Goal: Book appointment/travel/reservation

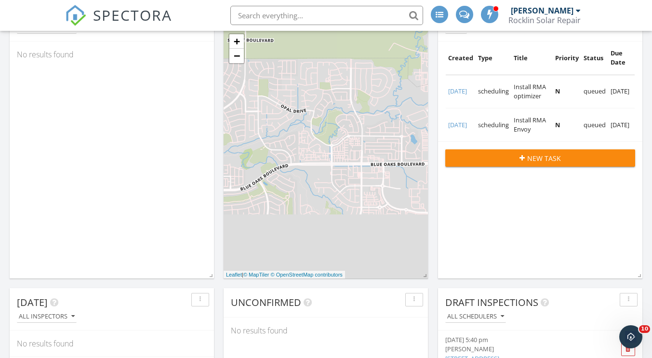
scroll to position [1277, 667]
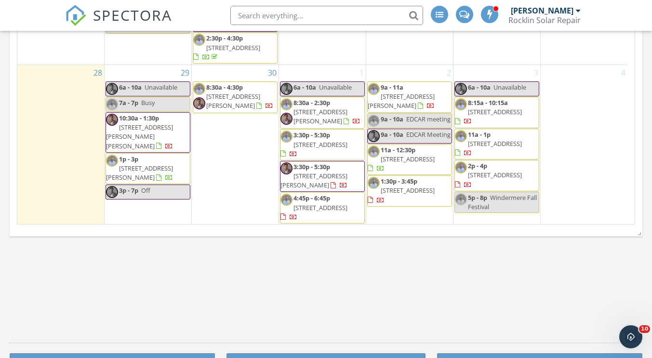
scroll to position [1108, 0]
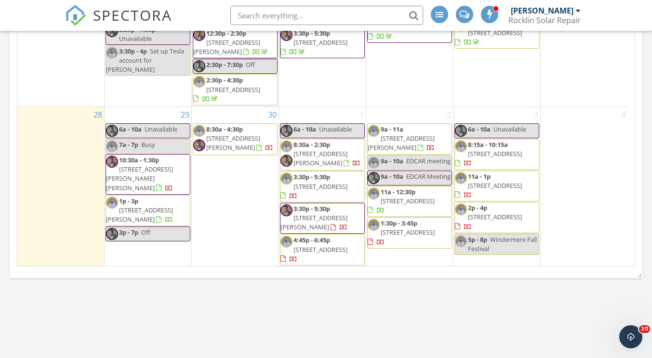
scroll to position [506, 0]
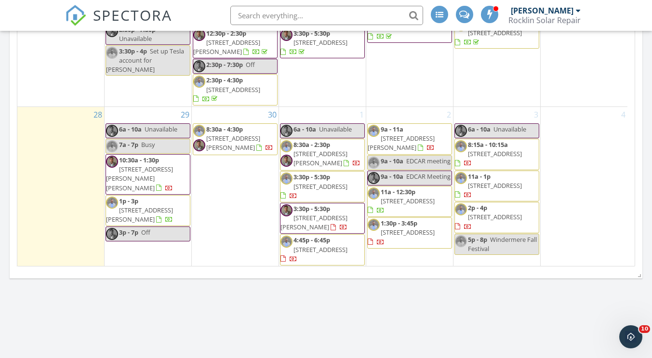
click at [319, 113] on div "1 6a - 10a Unavailable 8:30a - 2:30p 23745 Hogan Rd, Auburn 95602 3:30p - 5:30p…" at bounding box center [322, 187] width 87 height 160
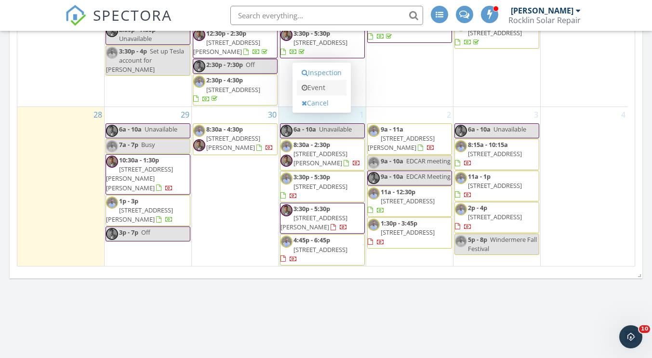
click at [321, 87] on link "Event" at bounding box center [322, 87] width 50 height 15
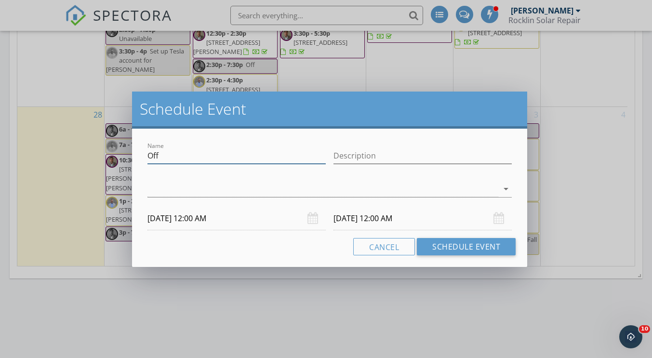
click at [175, 158] on input "Off" at bounding box center [236, 156] width 178 height 16
type input "O"
type input "Meet with Janie Samboy"
click at [360, 190] on div at bounding box center [322, 189] width 351 height 16
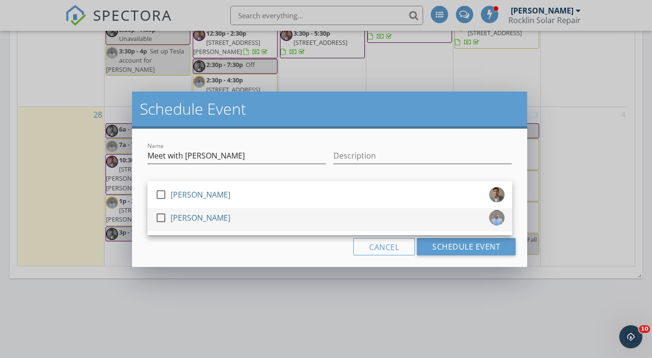
click at [211, 215] on div "check_box_outline_blank Erin Clark" at bounding box center [329, 219] width 349 height 19
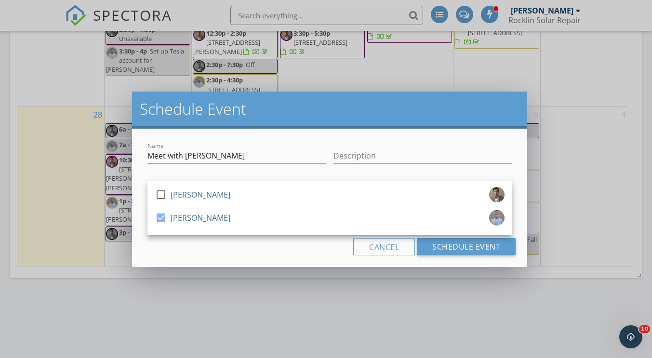
click at [438, 122] on div "Schedule Event" at bounding box center [330, 110] width 396 height 37
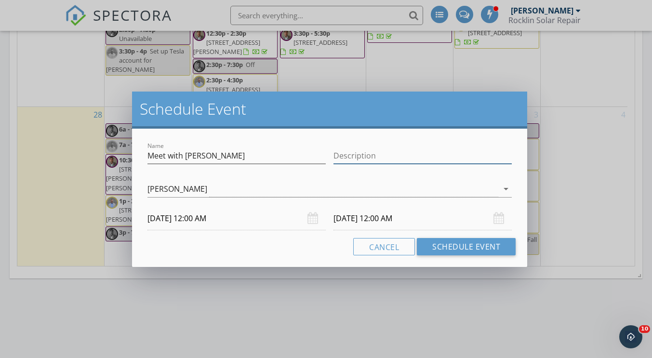
click at [357, 153] on input "Description" at bounding box center [422, 156] width 178 height 16
type input "5053 Hollister Loop"
click at [490, 120] on div "Schedule Event" at bounding box center [330, 110] width 396 height 37
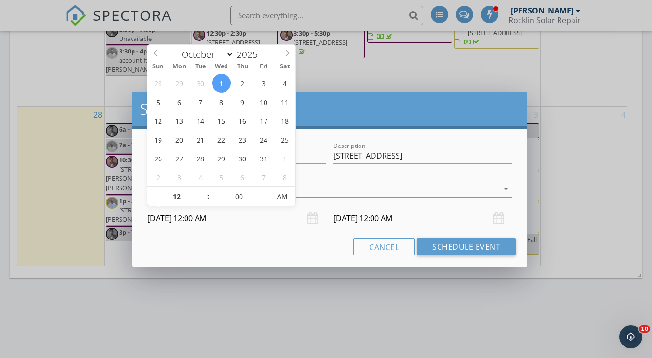
click at [213, 218] on input "10/01/2025 12:00 AM" at bounding box center [236, 219] width 178 height 24
type input "01"
type input "10/01/2025 1:00 AM"
click at [205, 190] on span at bounding box center [203, 192] width 7 height 10
type input "02"
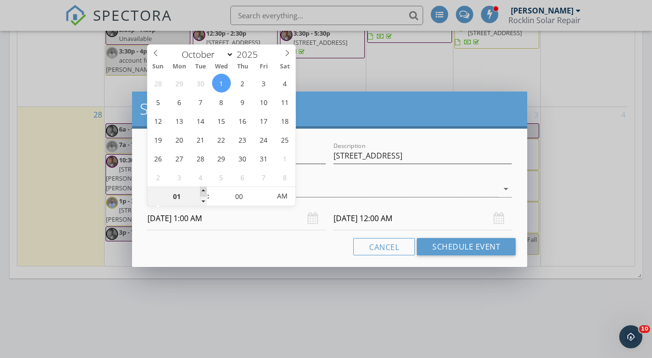
type input "10/01/2025 2:00 AM"
click at [205, 190] on span at bounding box center [203, 192] width 7 height 10
type input "03"
type input "10/01/2025 3:00 AM"
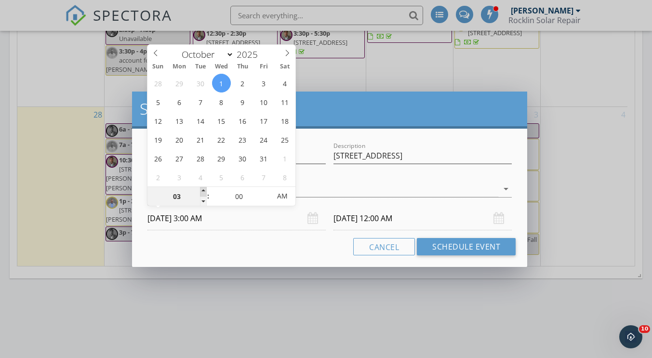
type input "04"
type input "10/01/2025 4:00 AM"
click at [205, 190] on span at bounding box center [203, 192] width 7 height 10
type input "10/02/2025 4:00 AM"
type input "10/01/2025 4:00 PM"
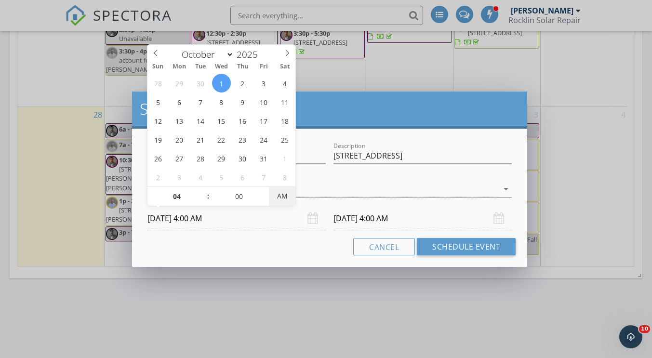
type input "10/02/2025 4:00 PM"
click at [283, 196] on span "PM" at bounding box center [282, 195] width 27 height 19
type input "05"
type input "10/01/2025 4:05 PM"
click at [269, 190] on span at bounding box center [265, 192] width 7 height 10
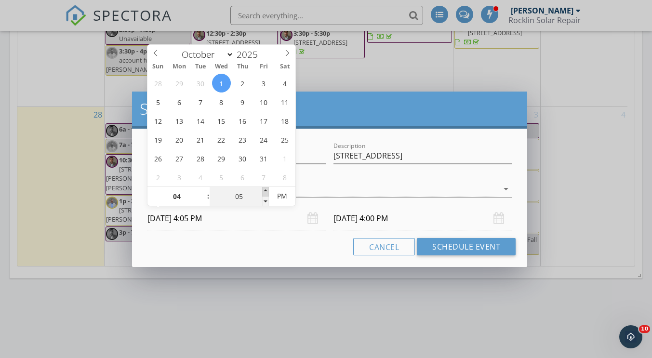
type input "10/02/2025 4:05 PM"
type input "10"
type input "10/01/2025 4:10 PM"
click at [266, 189] on span at bounding box center [265, 192] width 7 height 10
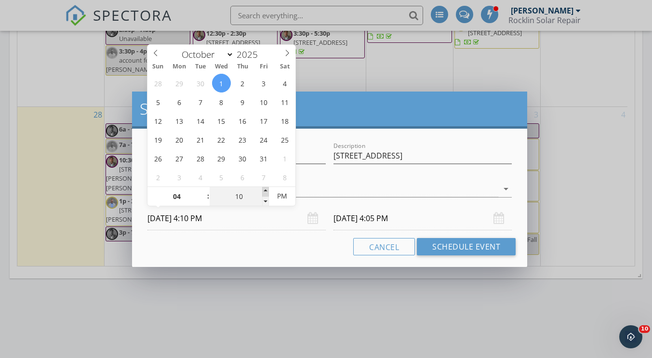
type input "15"
type input "10/01/2025 4:15 PM"
type input "20"
type input "10/01/2025 4:20 PM"
click at [266, 189] on span at bounding box center [265, 192] width 7 height 10
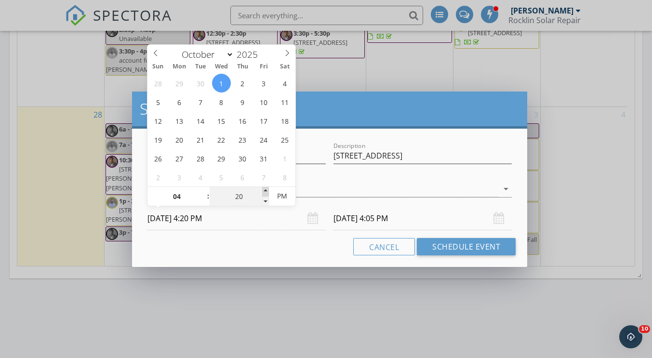
type input "25"
type input "10/01/2025 4:25 PM"
click at [266, 189] on span at bounding box center [265, 192] width 7 height 10
type input "10/02/2025 4:25 PM"
type input "30"
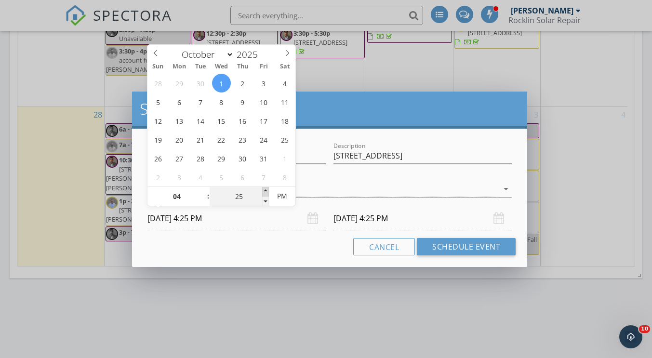
type input "10/01/2025 4:30 PM"
click at [266, 189] on span at bounding box center [265, 192] width 7 height 10
type input "10/02/2025 4:30 PM"
click at [299, 252] on div "Cancel Schedule Event" at bounding box center [330, 246] width 372 height 17
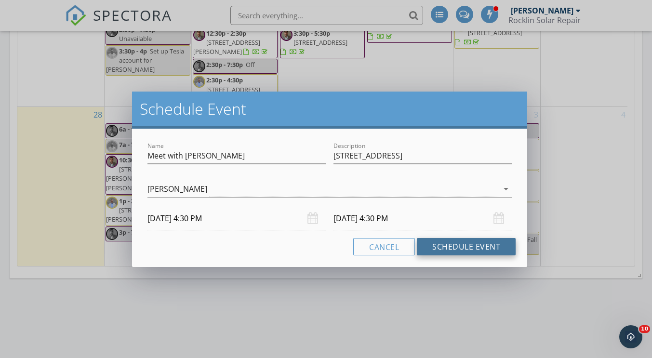
click at [479, 248] on button "Schedule Event" at bounding box center [466, 246] width 99 height 17
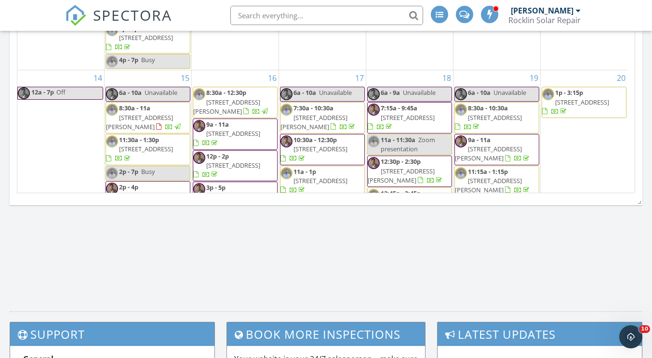
scroll to position [1055, 0]
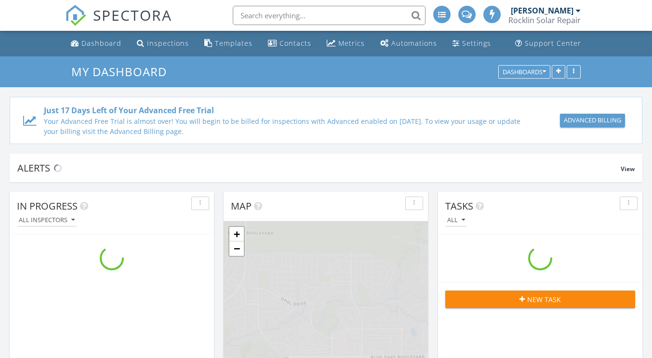
scroll to position [1277, 667]
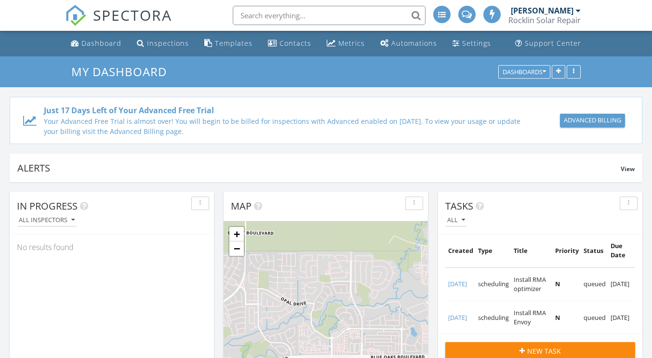
click at [291, 11] on input "text" at bounding box center [329, 15] width 193 height 19
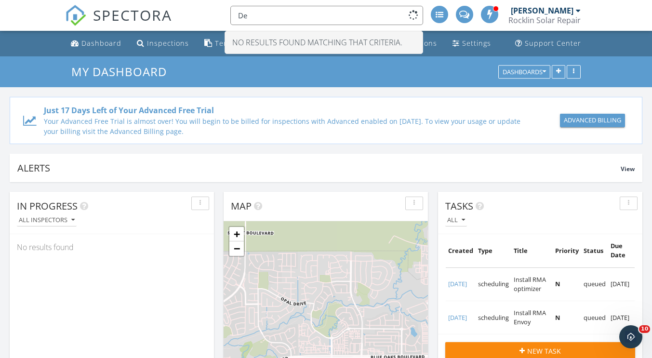
type input "D"
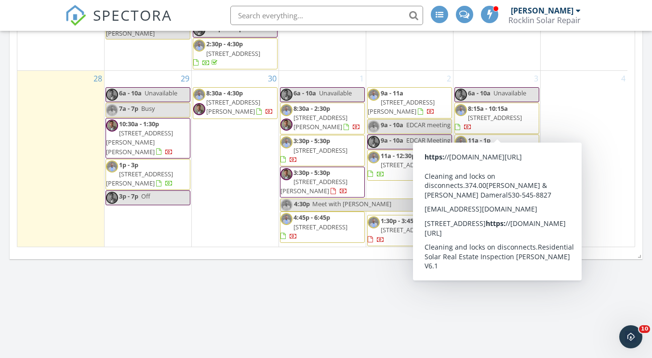
scroll to position [1097, 0]
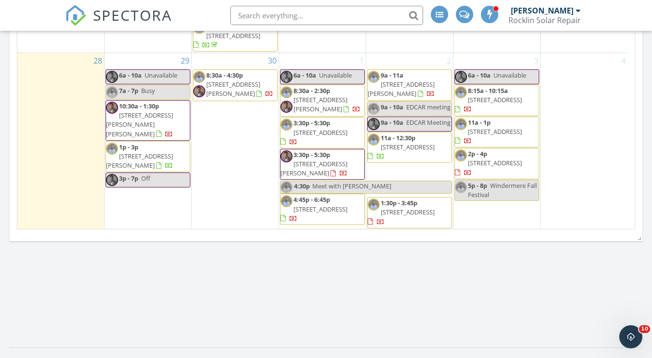
click at [350, 189] on span "Meet with Janie Samboy" at bounding box center [351, 186] width 79 height 9
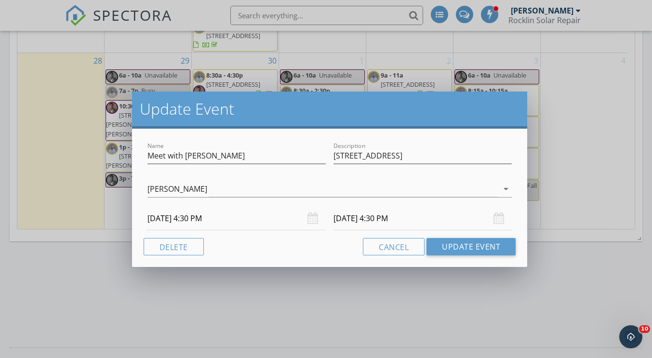
click at [355, 219] on input "10/02/2025 4:30 PM" at bounding box center [422, 219] width 178 height 24
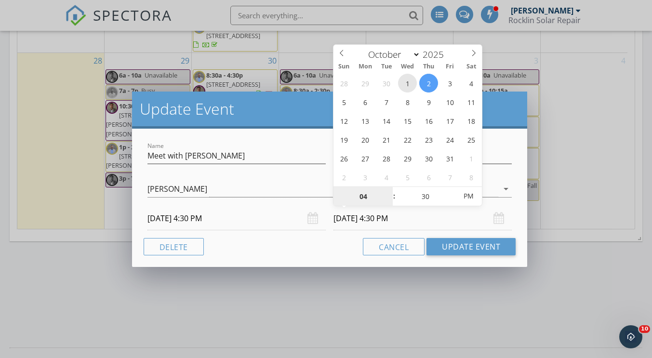
type input "10/01/2025 4:30 PM"
click at [380, 222] on input "10/01/2025 4:30 PM" at bounding box center [422, 219] width 178 height 24
type input "05"
type input "10/01/2025 5:30 PM"
click at [391, 189] on span at bounding box center [389, 192] width 7 height 10
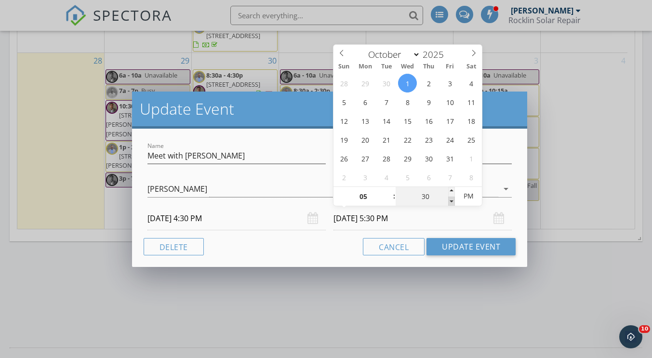
type input "25"
type input "10/01/2025 5:25 PM"
click at [451, 200] on span at bounding box center [451, 202] width 7 height 10
type input "20"
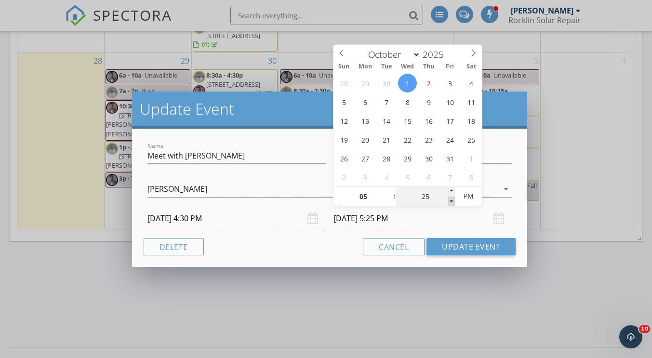
type input "10/01/2025 5:20 PM"
type input "15"
type input "10/01/2025 5:15 PM"
click at [451, 200] on span at bounding box center [451, 202] width 7 height 10
type input "10"
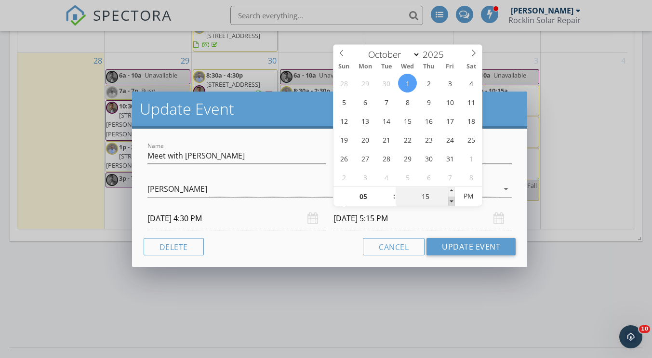
type input "10/01/2025 5:10 PM"
click at [451, 200] on span at bounding box center [451, 202] width 7 height 10
type input "05"
type input "10/01/2025 5:05 PM"
click at [451, 200] on span at bounding box center [451, 202] width 7 height 10
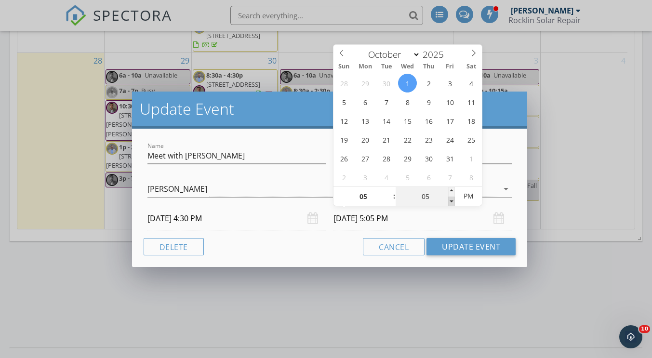
click at [451, 200] on span at bounding box center [451, 202] width 7 height 10
type input "00"
type input "10/01/2025 5:00 PM"
click at [451, 245] on button "Update Event" at bounding box center [470, 246] width 89 height 17
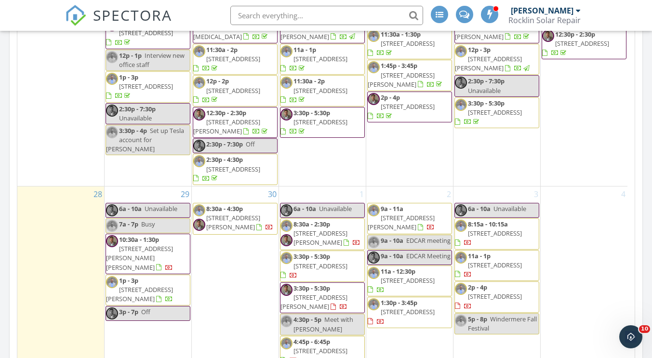
scroll to position [1007, 0]
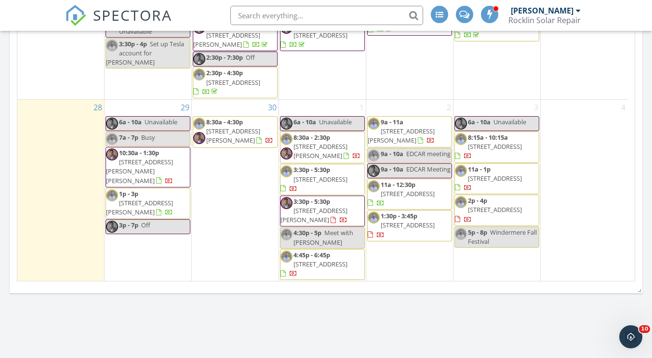
scroll to position [1055, 0]
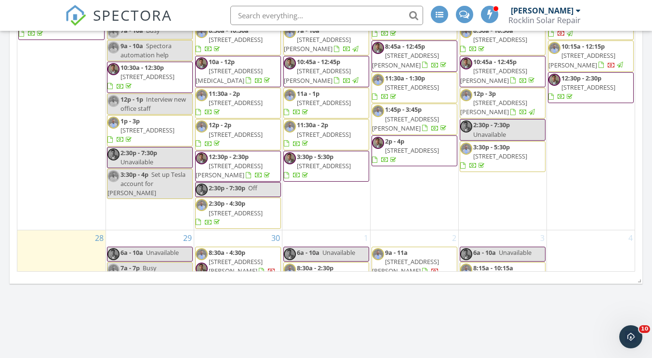
scroll to position [529, 0]
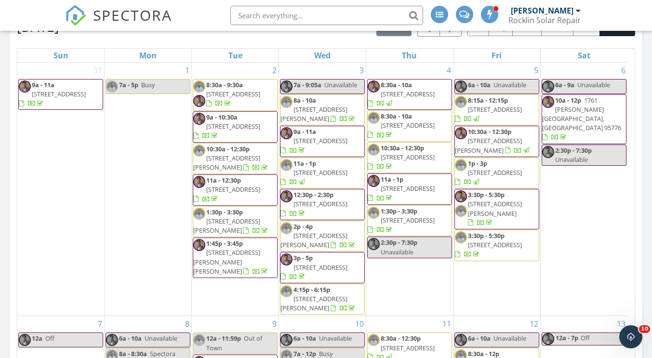
scroll to position [573, 0]
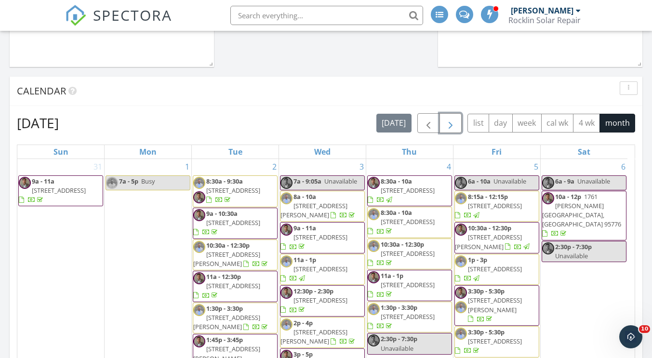
click at [446, 124] on span "button" at bounding box center [451, 124] width 12 height 12
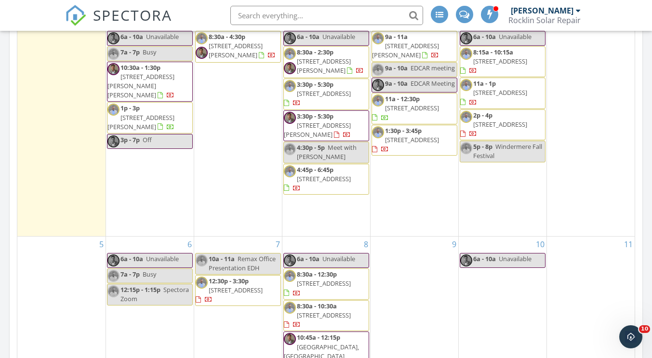
scroll to position [669, 0]
